Goal: Transaction & Acquisition: Purchase product/service

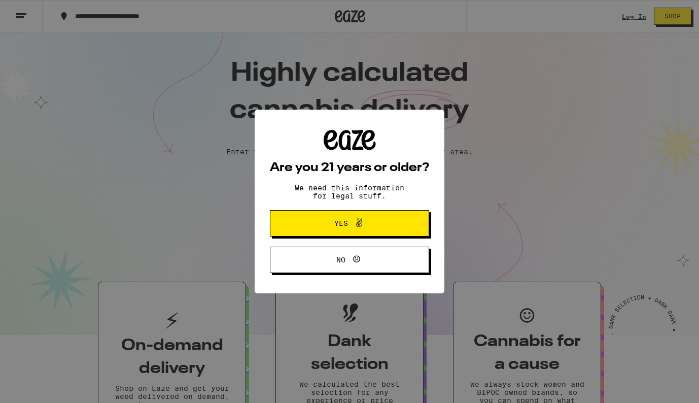
click at [378, 228] on span "Yes" at bounding box center [349, 223] width 77 height 13
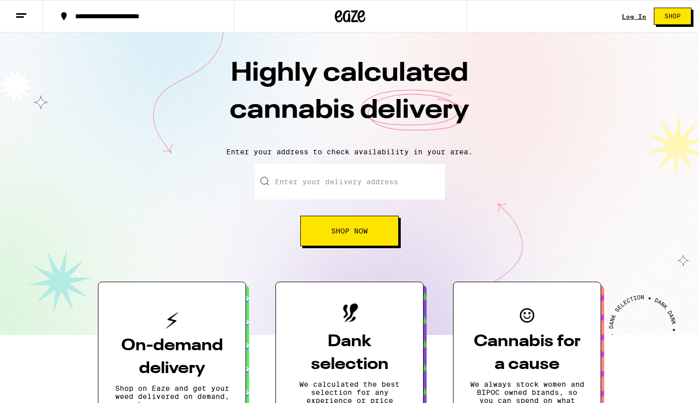
click at [21, 14] on line at bounding box center [21, 14] width 10 height 0
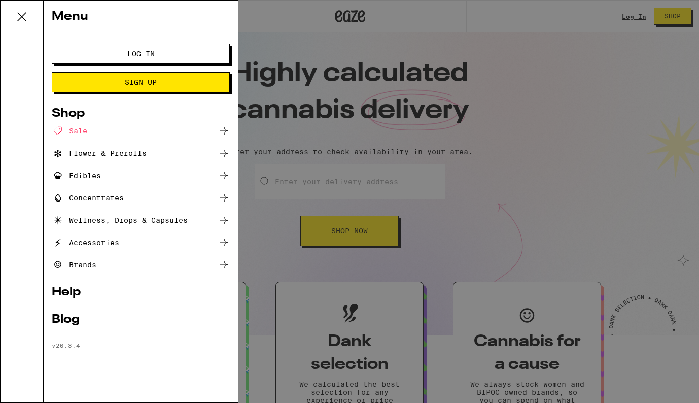
click at [94, 242] on div "Accessories" at bounding box center [85, 242] width 67 height 12
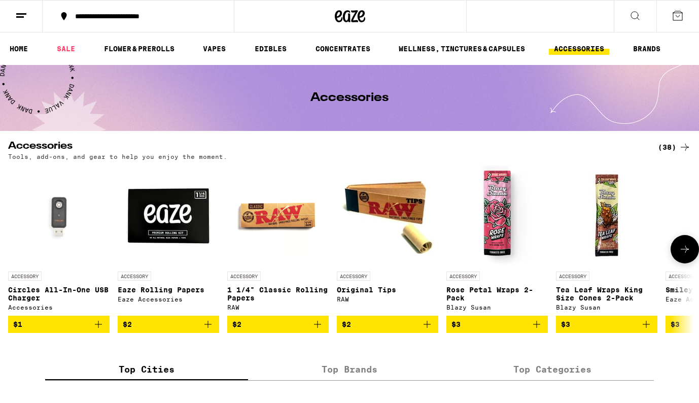
click at [270, 217] on img at bounding box center [277, 215] width 101 height 101
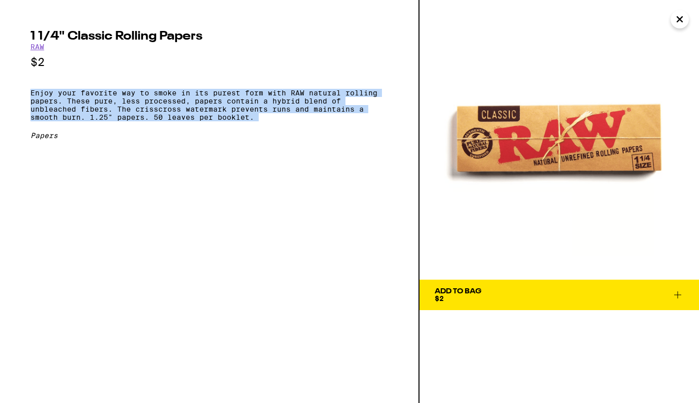
drag, startPoint x: 31, startPoint y: 95, endPoint x: 264, endPoint y: 128, distance: 235.1
click at [264, 128] on div "1 1/4" Classic Rolling Papers RAW $2 Enjoy your favorite way to smoke in its pu…" at bounding box center [209, 84] width 358 height 109
copy p "Enjoy your favorite way to smoke in its purest form with RAW natural rolling pa…"
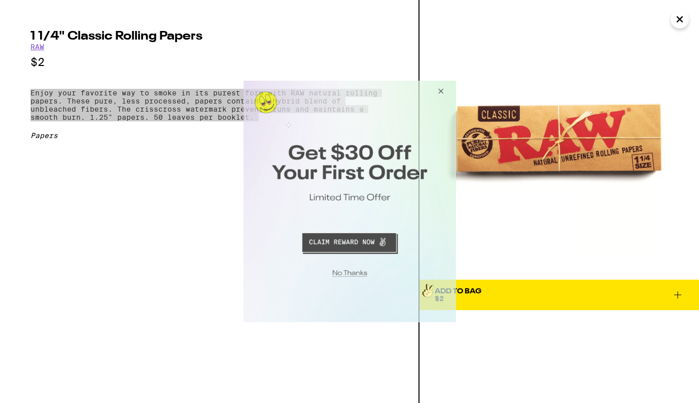
click at [439, 92] on button "Close Modal" at bounding box center [438, 93] width 27 height 24
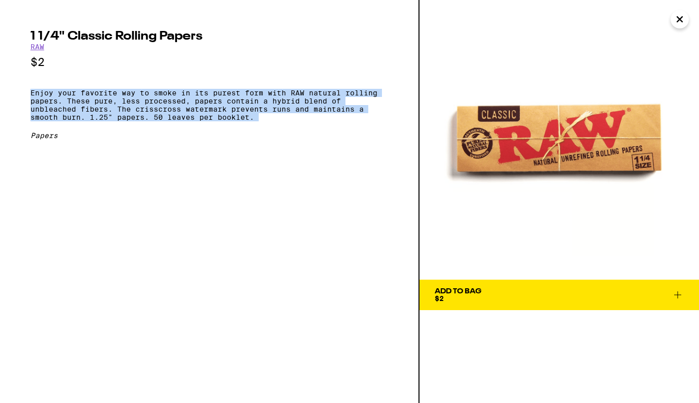
click at [677, 21] on icon "Close" at bounding box center [679, 19] width 5 height 5
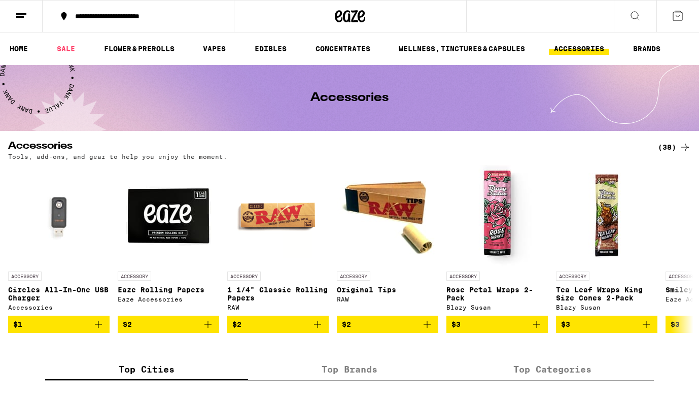
click at [636, 12] on icon at bounding box center [635, 16] width 12 height 12
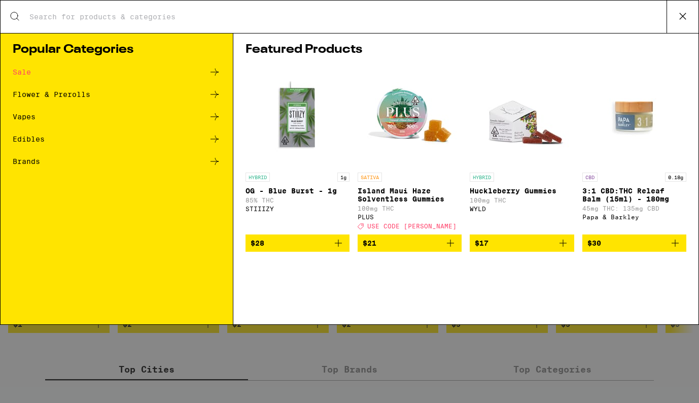
click at [683, 15] on icon at bounding box center [683, 16] width 6 height 6
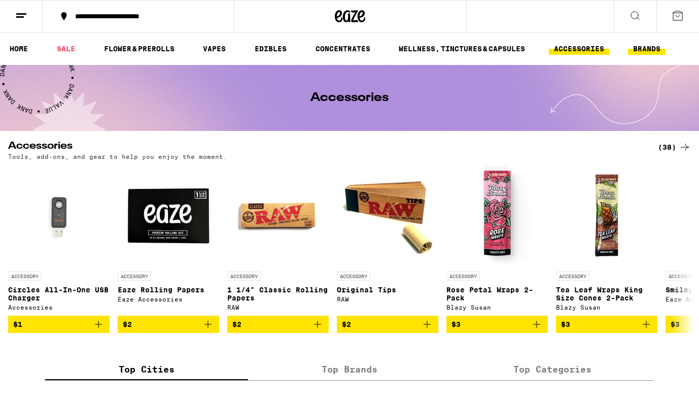
click at [649, 48] on link "BRANDS" at bounding box center [647, 49] width 38 height 12
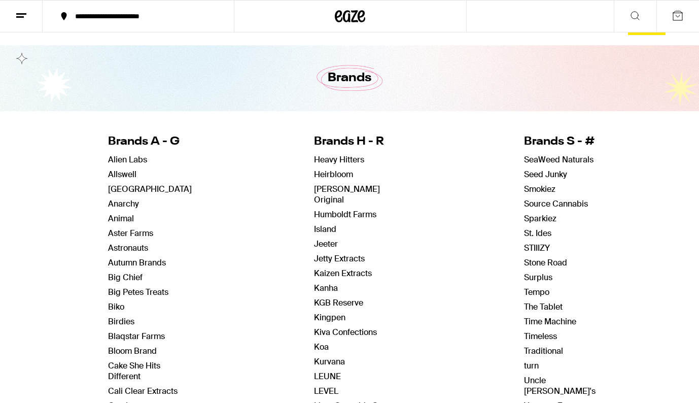
scroll to position [26, 0]
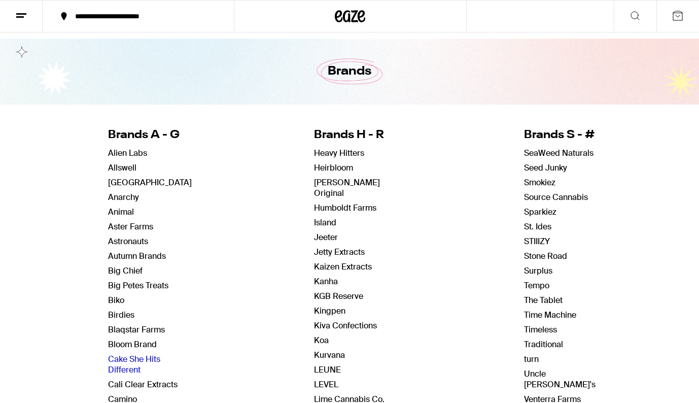
click at [153, 359] on link "Cake She Hits Different" at bounding box center [134, 363] width 52 height 21
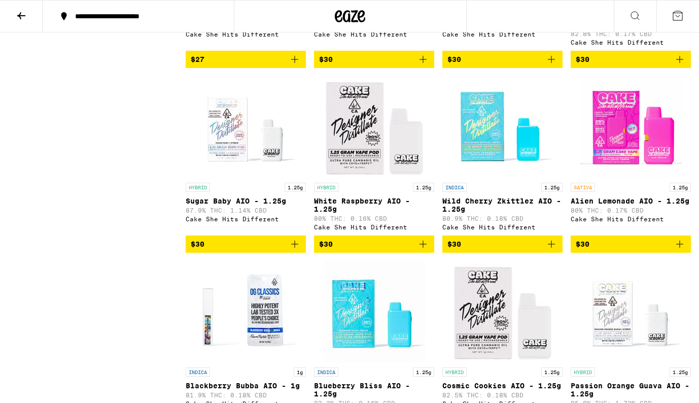
scroll to position [1148, 0]
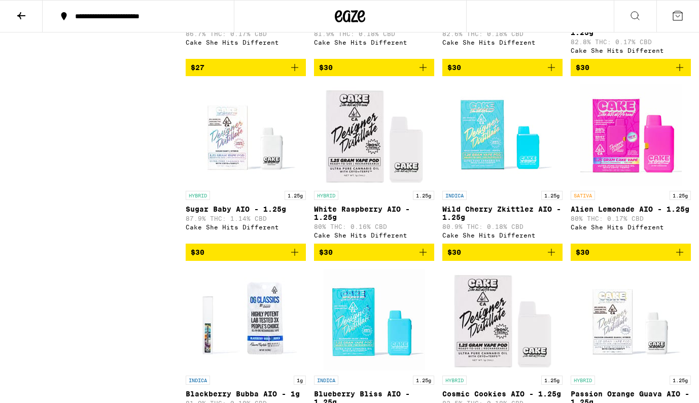
click at [361, 173] on img "Open page for White Raspberry AIO - 1.25g from Cake She Hits Different" at bounding box center [374, 134] width 101 height 101
